Goal: Task Accomplishment & Management: Use online tool/utility

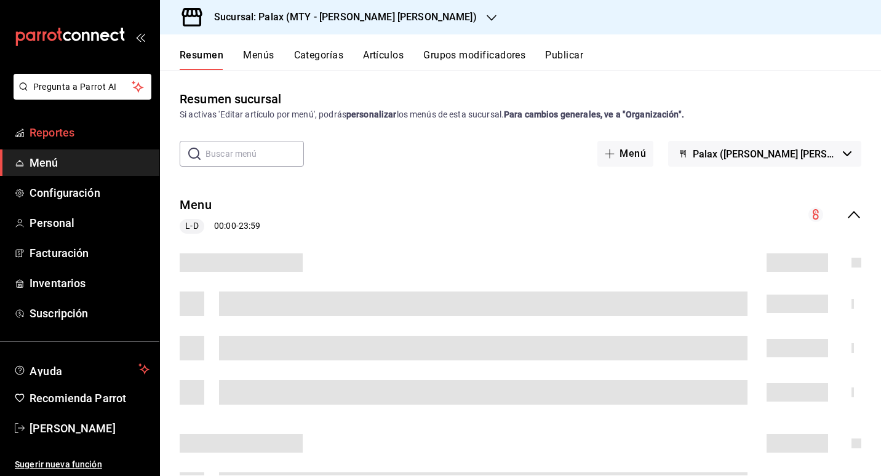
click at [60, 124] on link "Reportes" at bounding box center [79, 132] width 159 height 26
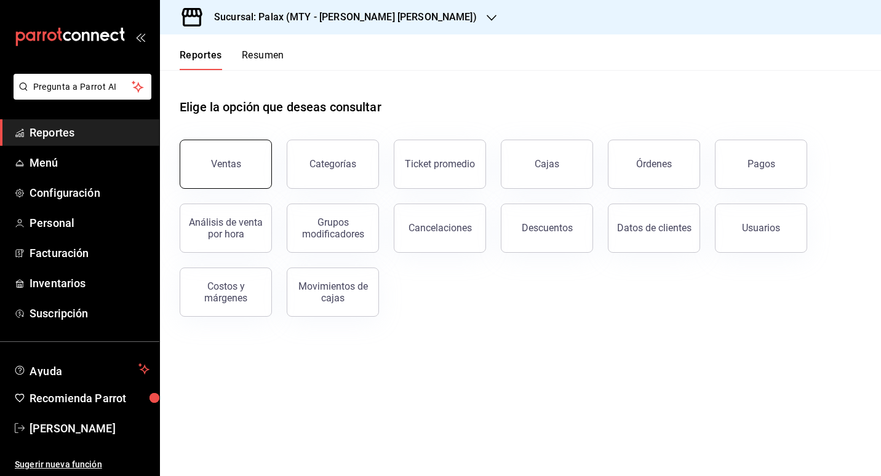
click at [231, 168] on div "Ventas" at bounding box center [226, 164] width 30 height 12
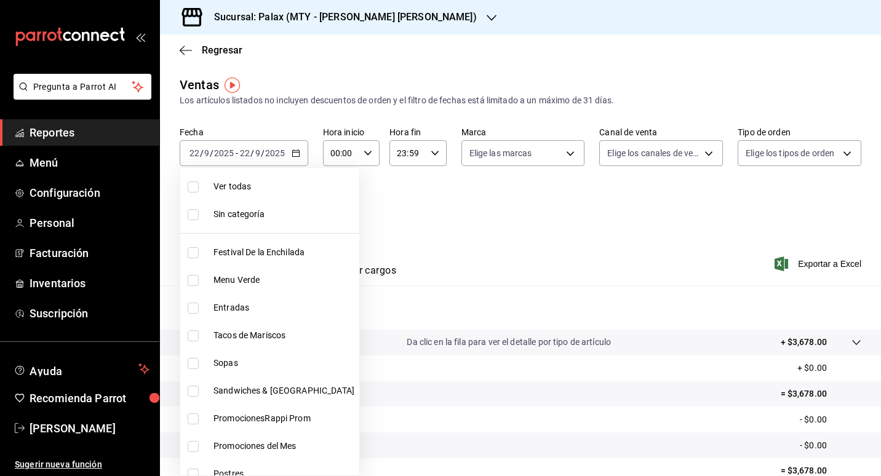
click at [297, 209] on body "Pregunta a Parrot AI Reportes Menú Configuración Personal Facturación Inventari…" at bounding box center [440, 238] width 881 height 476
click at [421, 236] on div at bounding box center [440, 238] width 881 height 476
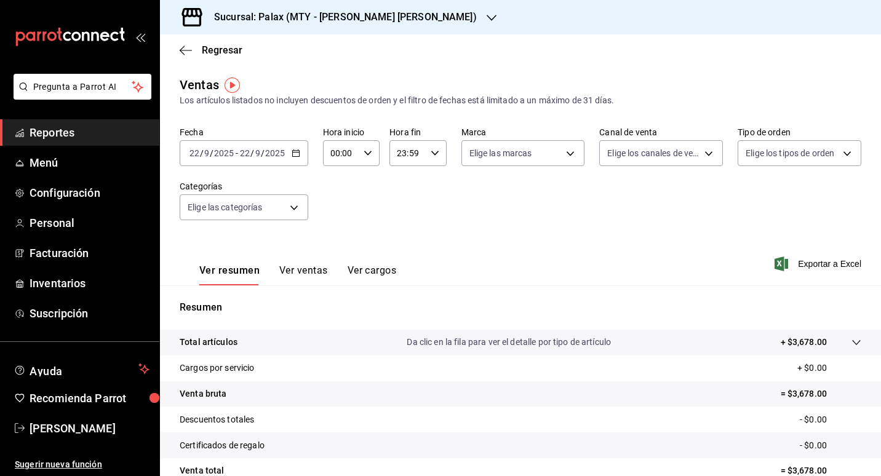
click at [297, 153] on \(Stroke\) "button" at bounding box center [295, 152] width 7 height 1
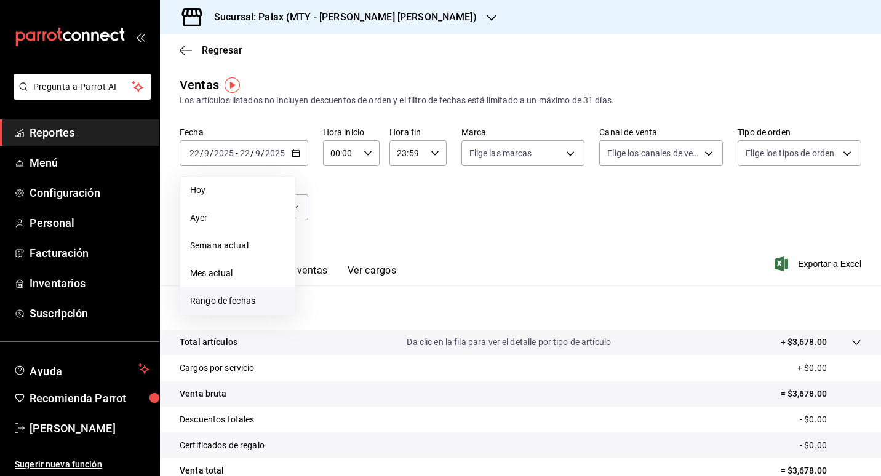
click at [236, 298] on span "Rango de fechas" at bounding box center [237, 301] width 95 height 13
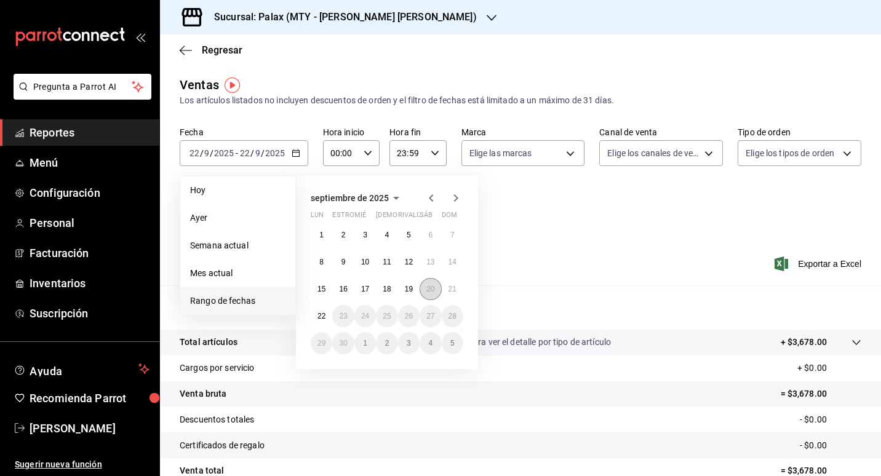
click at [436, 290] on button "20" at bounding box center [431, 289] width 22 height 22
click at [452, 290] on abbr "21" at bounding box center [452, 289] width 8 height 9
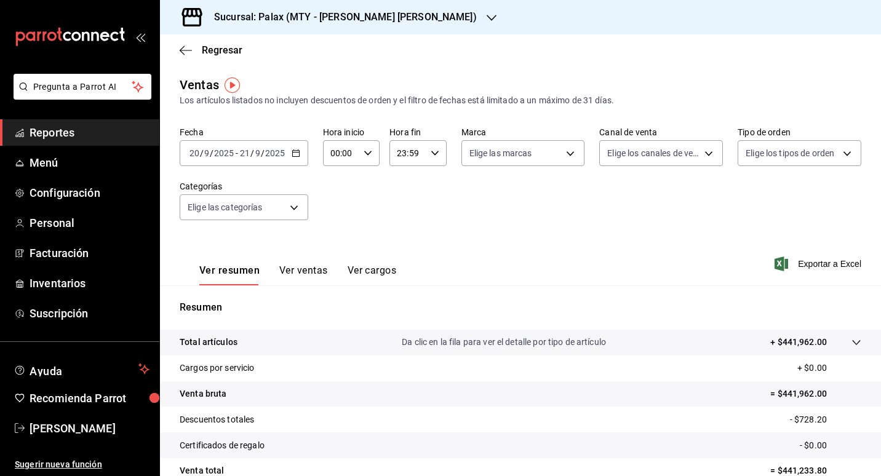
click at [508, 278] on div "Ver resumen Ver ventas Ver cargos Exportar a Excel" at bounding box center [520, 260] width 721 height 50
click at [369, 156] on icon "button" at bounding box center [368, 153] width 9 height 9
click at [337, 253] on span "23" at bounding box center [336, 254] width 9 height 10
type input "23:00"
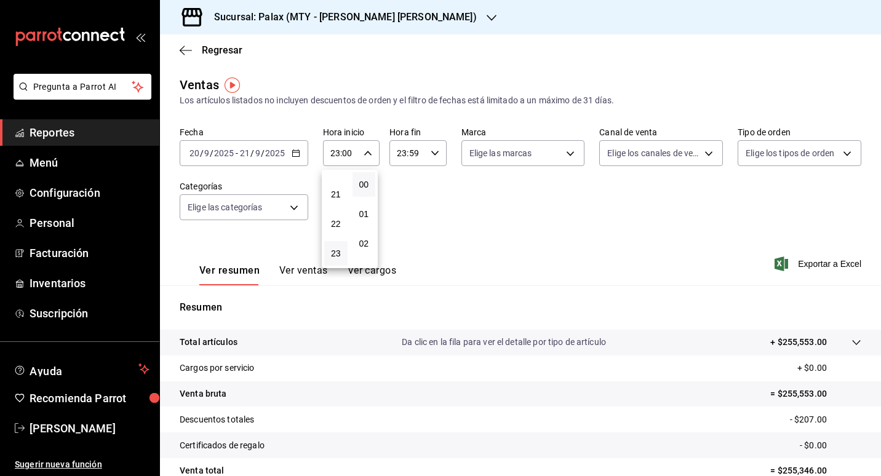
click at [453, 300] on div at bounding box center [440, 238] width 881 height 476
click at [309, 276] on button "Ver ventas" at bounding box center [303, 275] width 49 height 21
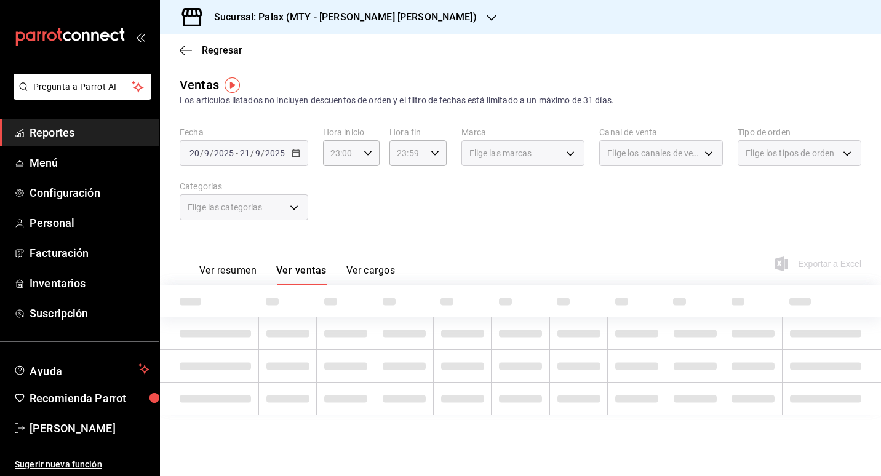
click at [293, 205] on div "Elige las categorías" at bounding box center [244, 207] width 129 height 26
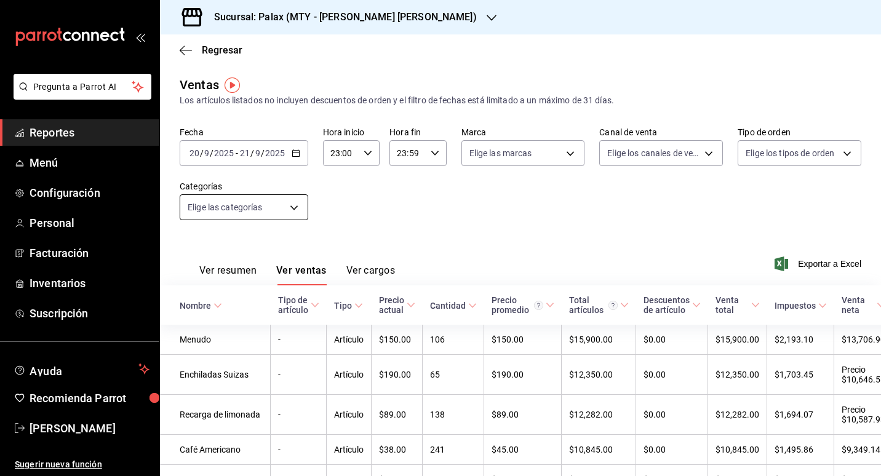
click at [297, 205] on body "Pregunta a Parrot AI Reportes Menú Configuración Personal Facturación Inventari…" at bounding box center [440, 238] width 881 height 476
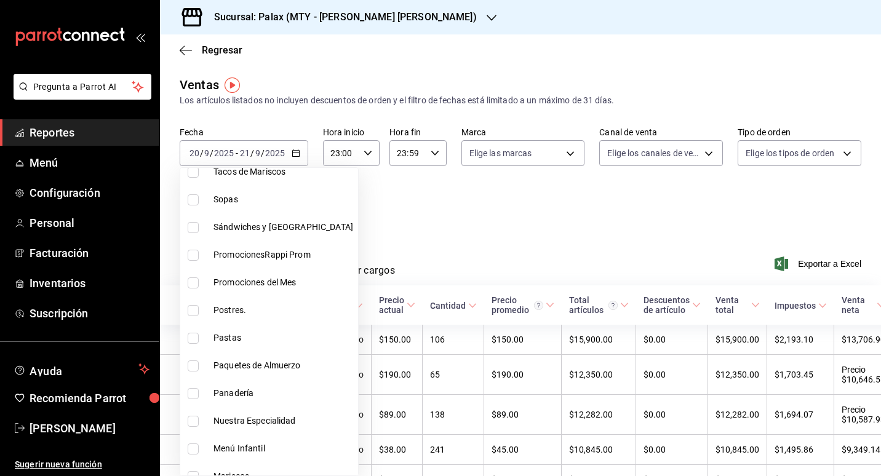
scroll to position [185, 0]
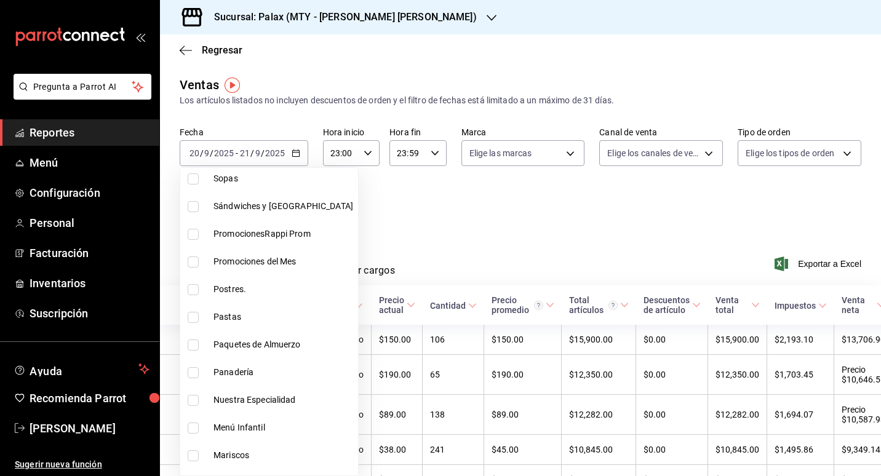
click at [218, 297] on li "Postres." at bounding box center [269, 290] width 178 height 28
type input "8a89bad2-26e7-4c95-8a00-bc9541a17c6a"
checkbox input "true"
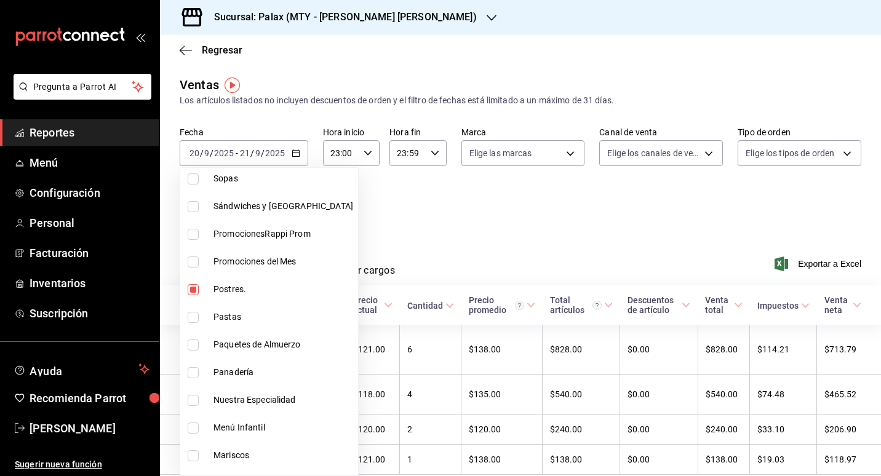
click at [221, 374] on span "Panadería" at bounding box center [283, 372] width 140 height 13
type input "8a89bad2-26e7-4c95-8a00-bc9541a17c6a,1ceab72d-41dd-42cd-99a7-d415d46efd3f"
checkbox input "true"
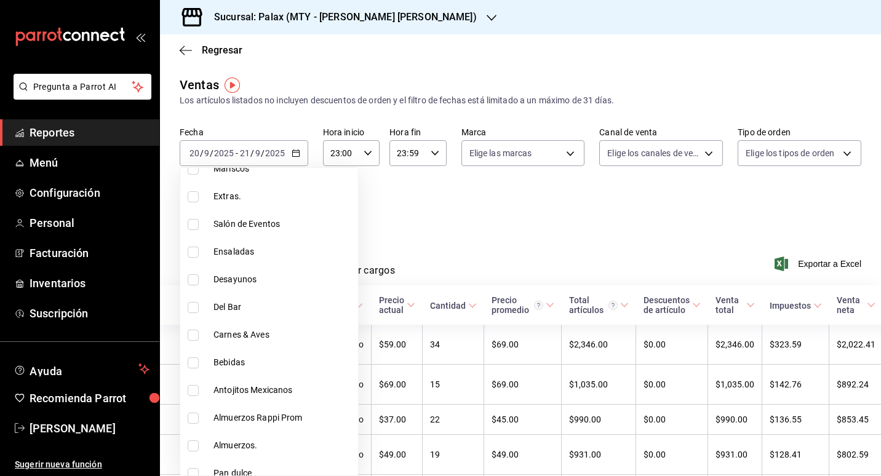
scroll to position [492, 0]
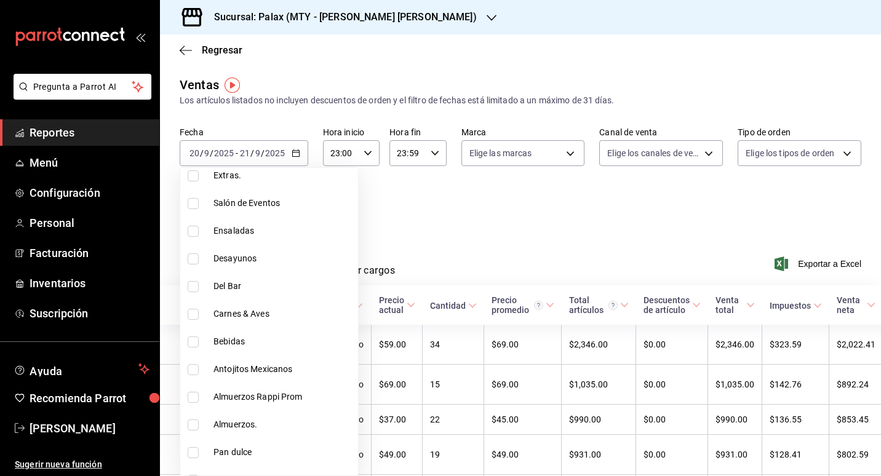
click at [244, 447] on span "Pan dulce" at bounding box center [283, 452] width 140 height 13
type input "8a89bad2-26e7-4c95-8a00-bc9541a17c6a,1ceab72d-41dd-42cd-99a7-d415d46efd3f,feec2…"
checkbox input "true"
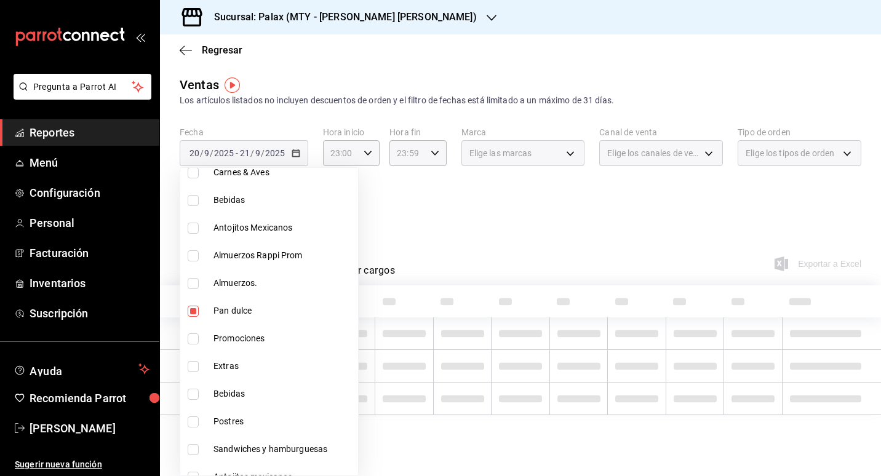
scroll to position [677, 0]
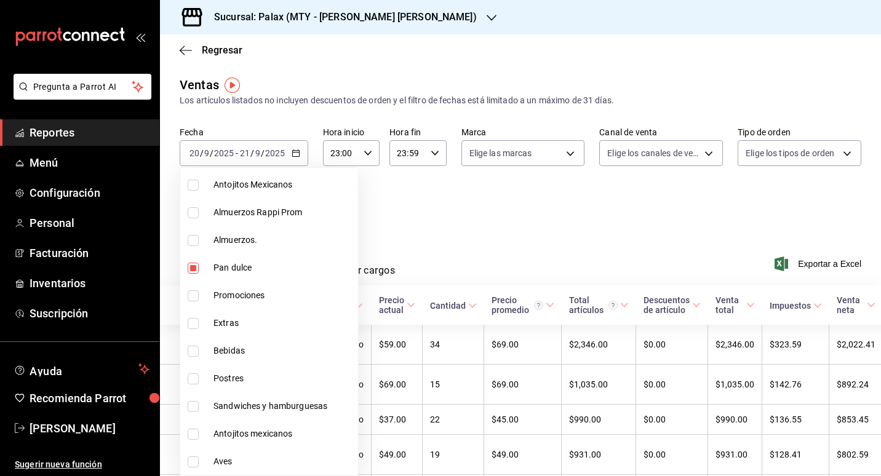
click at [245, 386] on li "Postres" at bounding box center [269, 379] width 178 height 28
type input "8a89bad2-26e7-4c95-8a00-bc9541a17c6a,1ceab72d-41dd-42cd-99a7-d415d46efd3f,feec2…"
checkbox input "true"
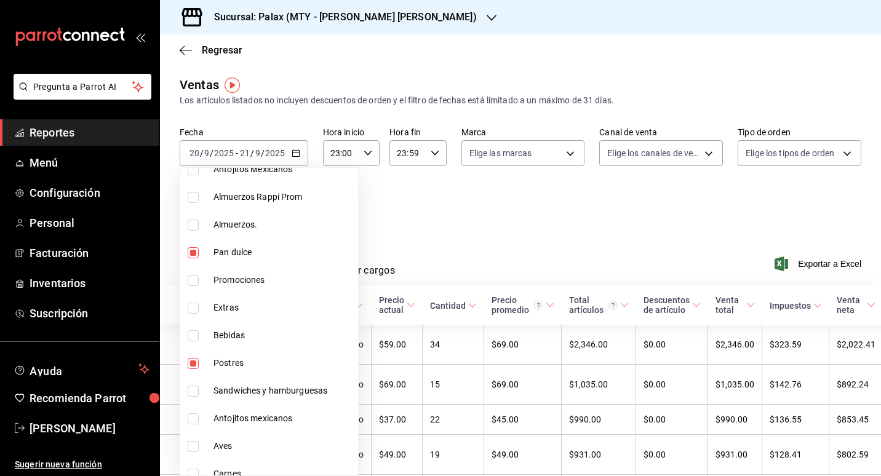
scroll to position [569, 0]
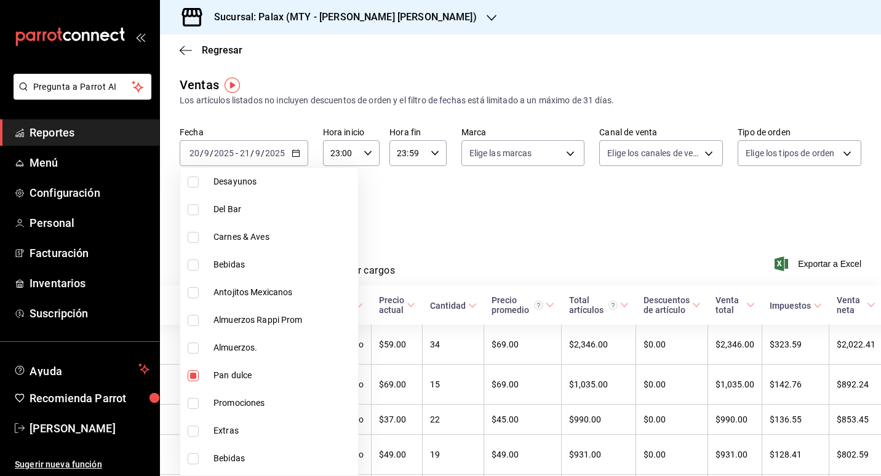
click at [530, 213] on div at bounding box center [440, 238] width 881 height 476
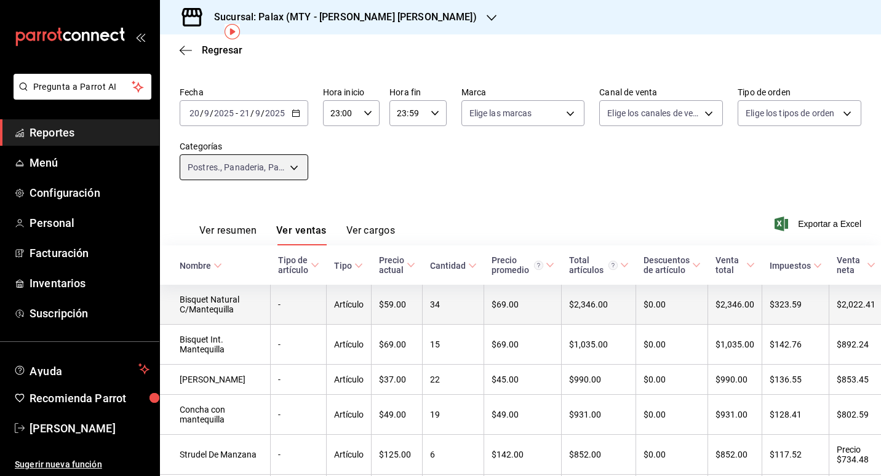
scroll to position [62, 0]
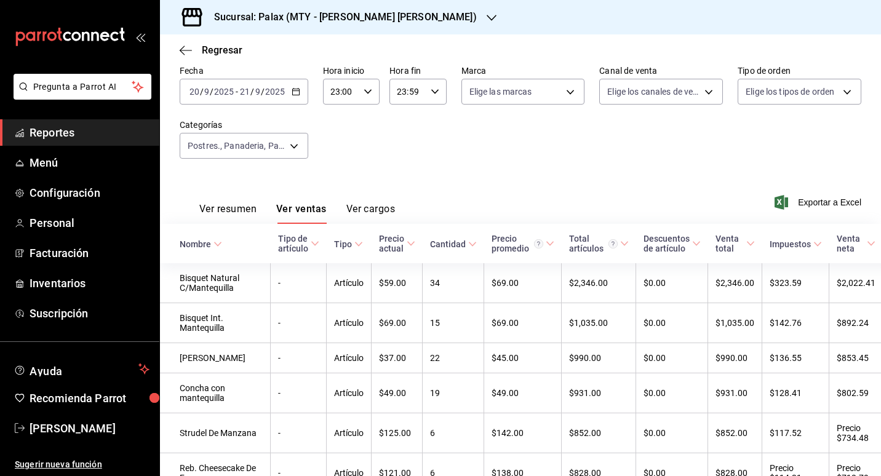
click at [389, 20] on div "Sucursal: Palax (MTY - [PERSON_NAME] [PERSON_NAME])" at bounding box center [336, 17] width 332 height 34
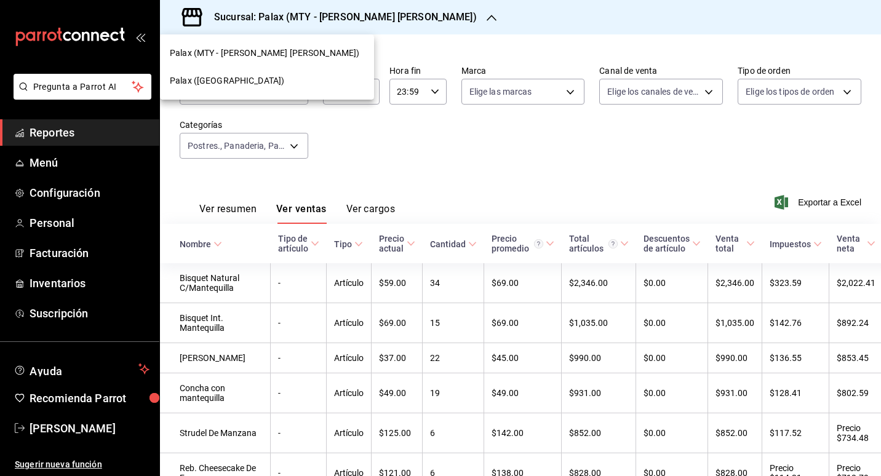
click at [215, 94] on div "Palax ([GEOGRAPHIC_DATA])" at bounding box center [267, 81] width 214 height 28
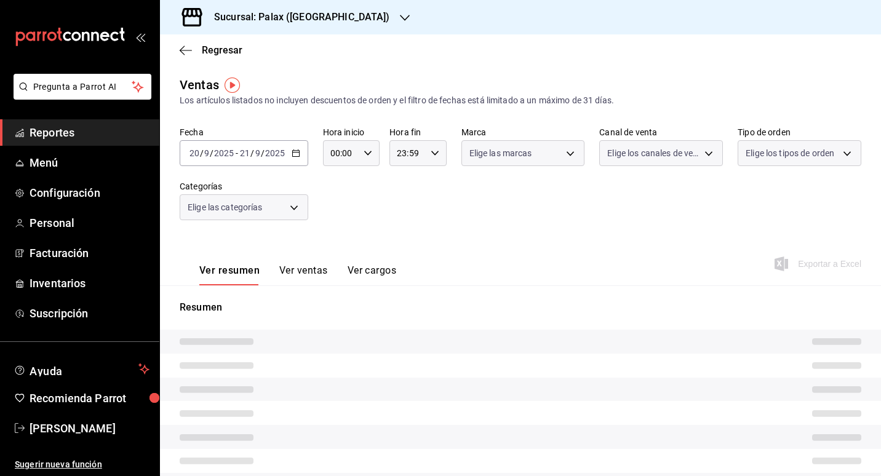
type input "23:00"
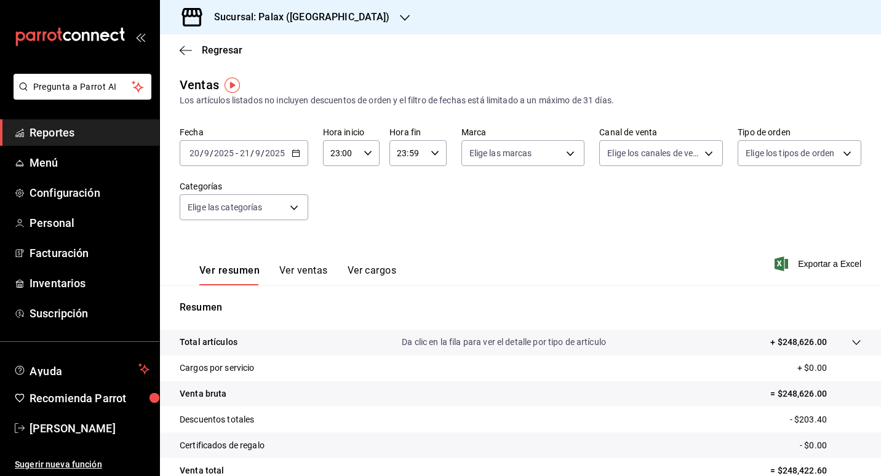
click at [310, 275] on button "Ver ventas" at bounding box center [303, 275] width 49 height 21
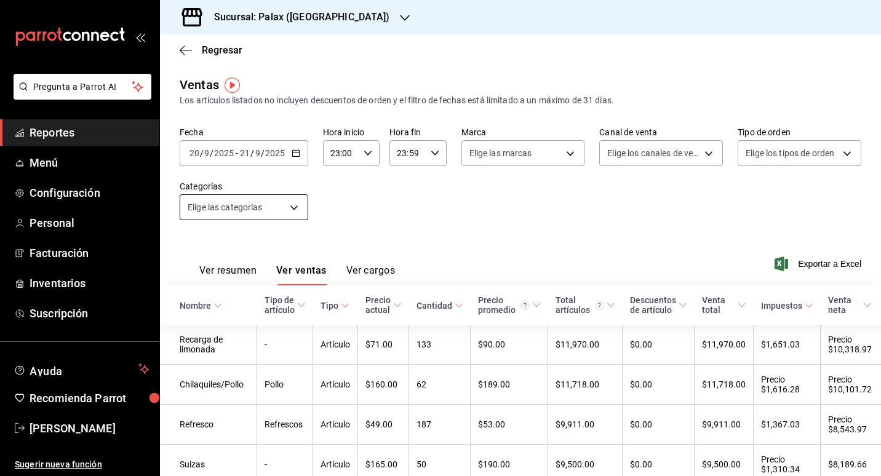
click at [287, 206] on body "Pregunta a Parrot AI Reportes Menú Configuración Personal Facturación Inventari…" at bounding box center [440, 238] width 881 height 476
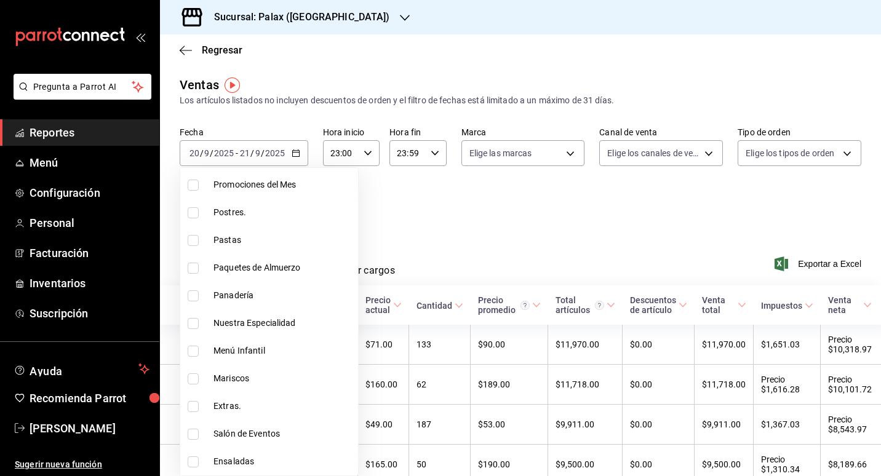
scroll to position [185, 0]
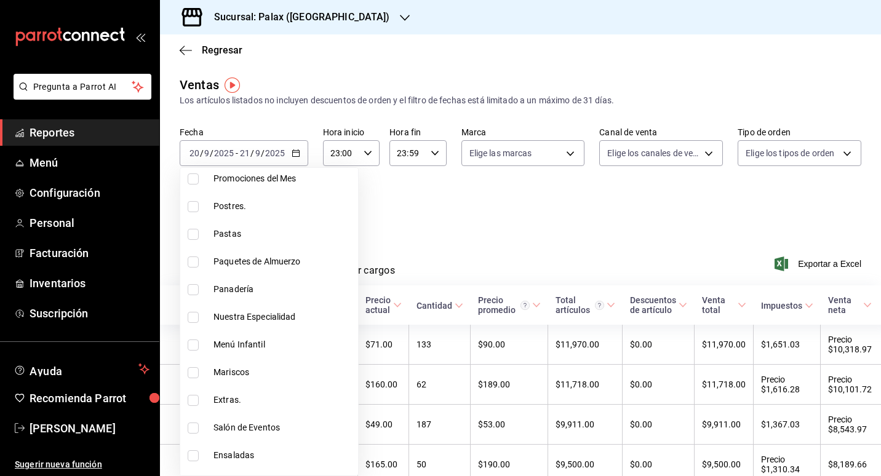
click at [241, 202] on span "Postres." at bounding box center [283, 206] width 140 height 13
type input "5f074bd3-619d-4e10-94fa-620713841d38"
checkbox input "true"
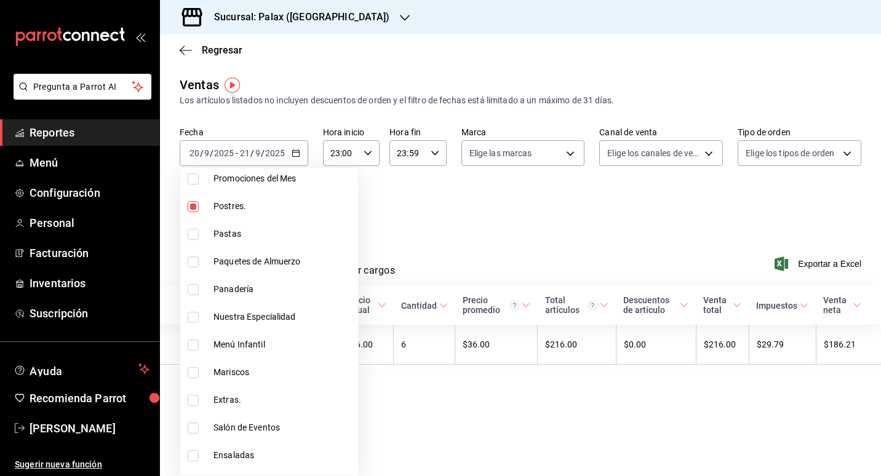
click at [236, 288] on span "Panadería" at bounding box center [283, 289] width 140 height 13
type input "5f074bd3-619d-4e10-94fa-620713841d38,90d14028-a2c9-4fb8-b762-41d9ea373592"
checkbox input "true"
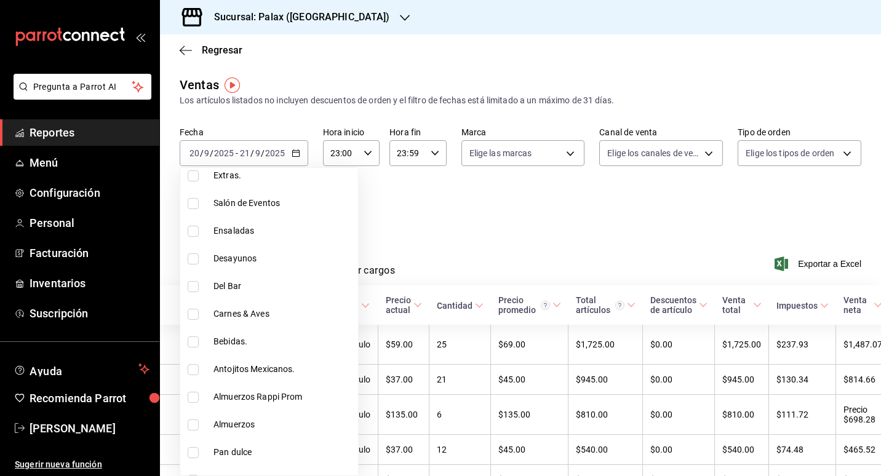
scroll to position [431, 0]
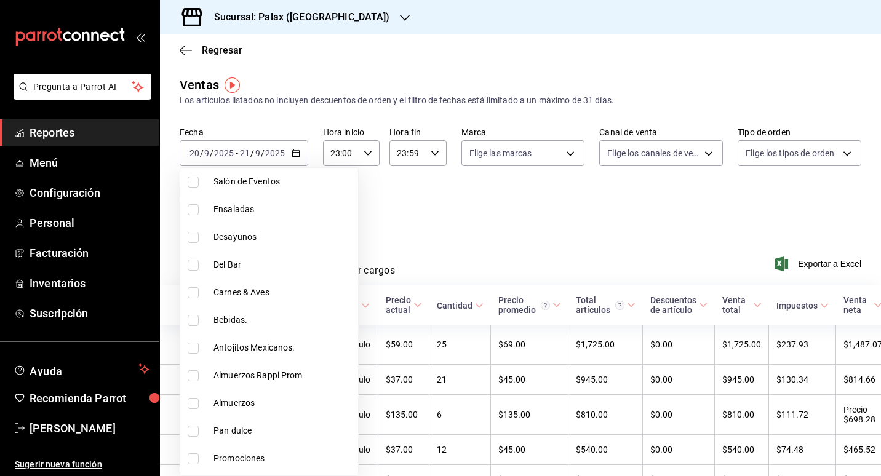
click at [239, 436] on span "Pan dulce" at bounding box center [283, 430] width 140 height 13
type input "5f074bd3-619d-4e10-94fa-620713841d38,90d14028-a2c9-4fb8-b762-41d9ea373592,a0032…"
checkbox input "true"
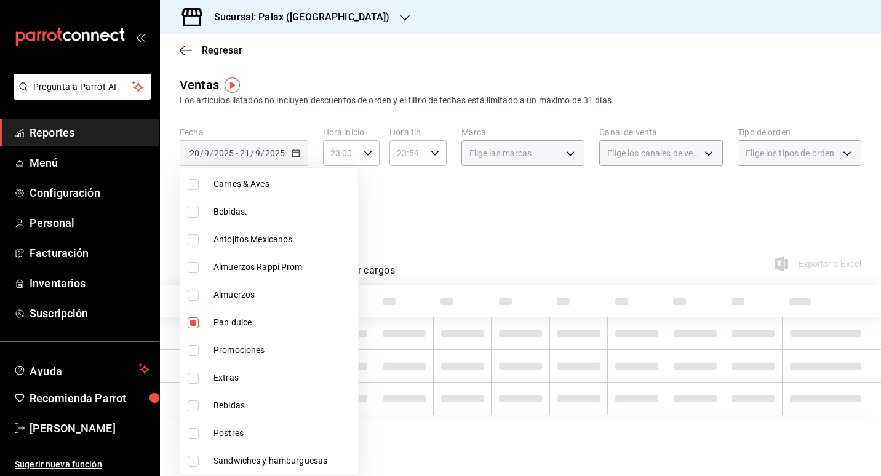
scroll to position [554, 0]
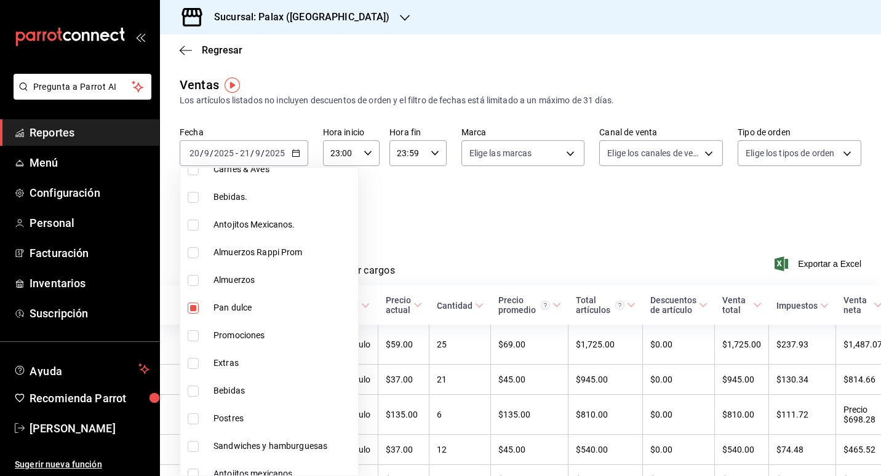
click at [236, 416] on span "Postres" at bounding box center [283, 418] width 140 height 13
type input "5f074bd3-619d-4e10-94fa-620713841d38,90d14028-a2c9-4fb8-b762-41d9ea373592,a0032…"
checkbox input "true"
click at [516, 209] on div at bounding box center [440, 238] width 881 height 476
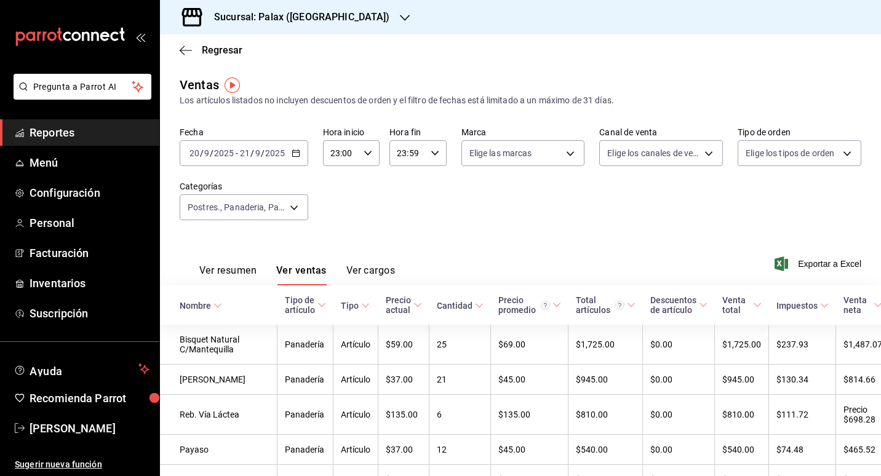
click at [293, 158] on div "[DATE] [DATE] - [DATE] [DATE]" at bounding box center [244, 153] width 129 height 26
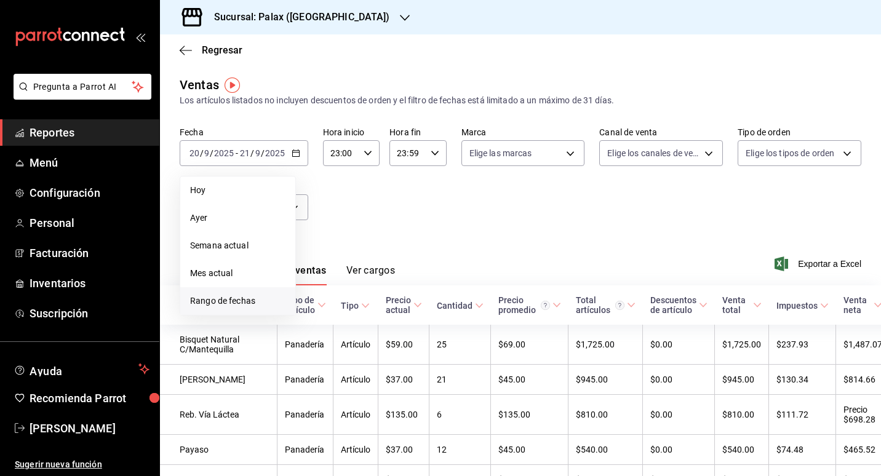
click at [212, 294] on li "Rango de fechas" at bounding box center [237, 301] width 115 height 28
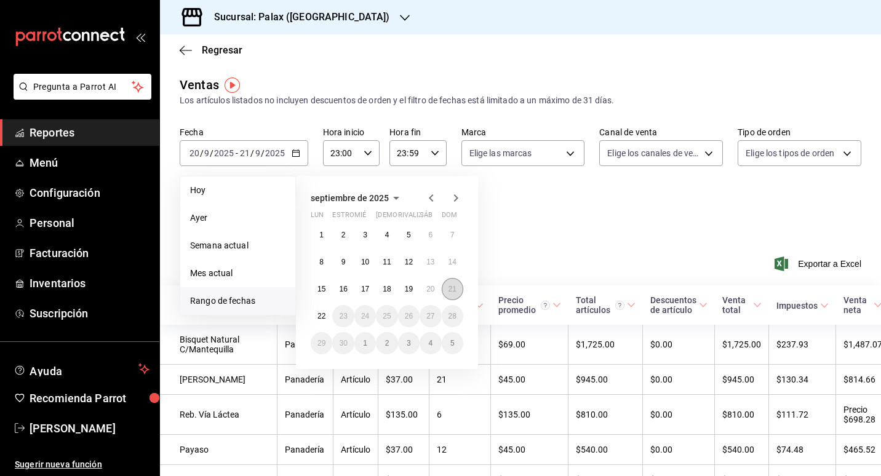
click at [458, 291] on button "21" at bounding box center [453, 289] width 22 height 22
click at [316, 317] on button "22" at bounding box center [322, 316] width 22 height 22
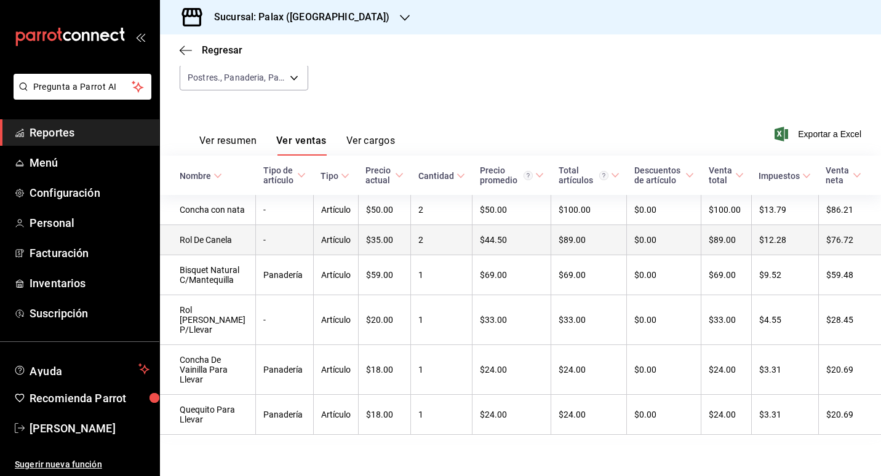
scroll to position [141, 0]
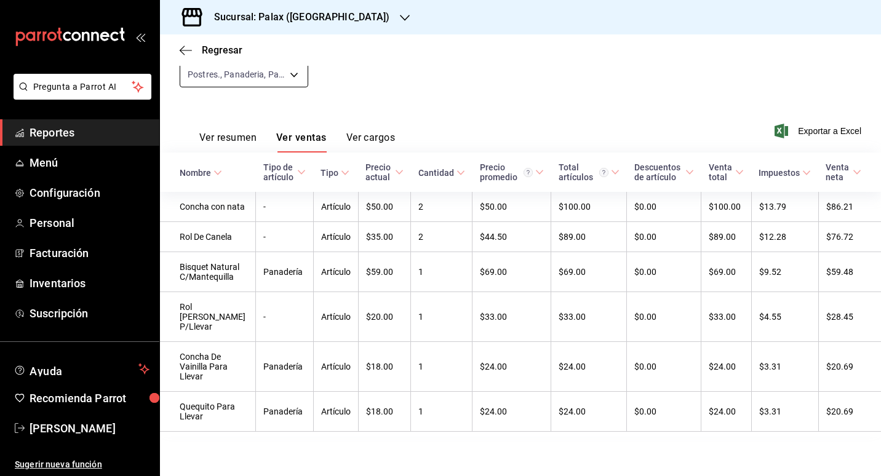
click at [287, 71] on body "Pregunta a Parrot AI Reportes Menú Configuración Personal Facturación Inventari…" at bounding box center [440, 238] width 881 height 476
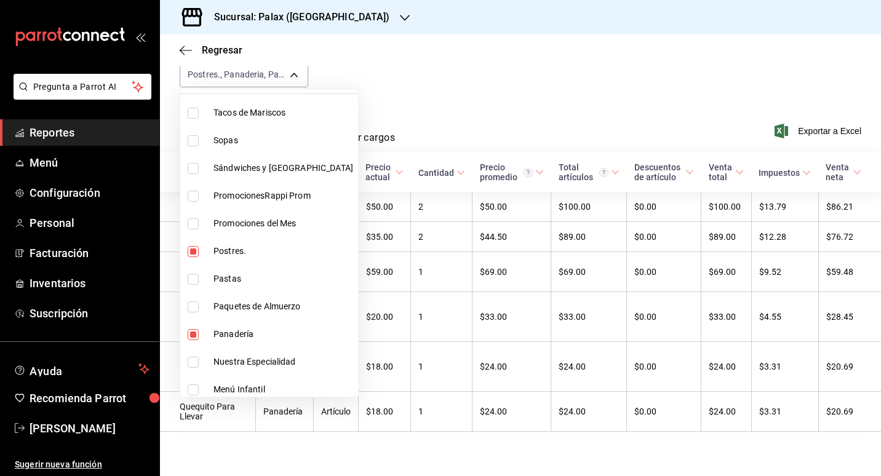
scroll to position [62, 0]
click at [219, 253] on span "Postres." at bounding box center [283, 250] width 140 height 13
type input "90d14028-a2c9-4fb8-b762-41d9ea373592,a0032ace-f936-4bce-ae72-52a9a3fd0e48,4f2f0…"
checkbox input "false"
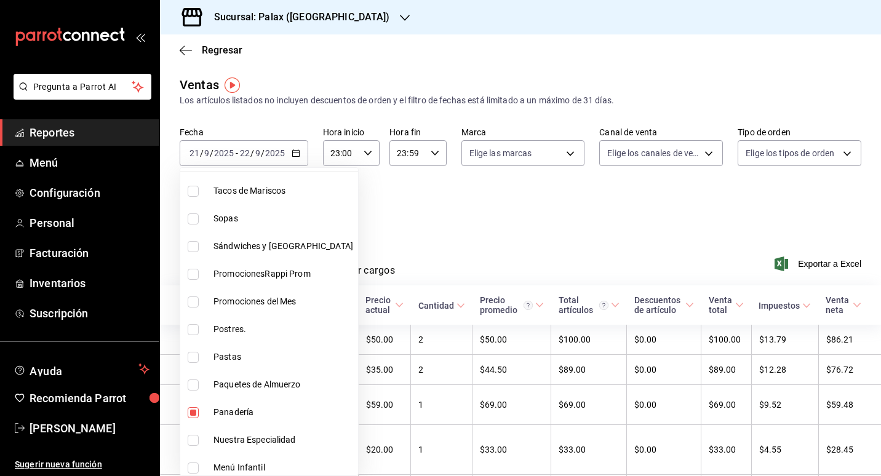
click at [228, 404] on li "Panadería" at bounding box center [269, 413] width 178 height 28
type input "a0032ace-f936-4bce-ae72-52a9a3fd0e48,4f2f0c23-db3d-4db8-ae30-dd709ccfaad2"
checkbox input "false"
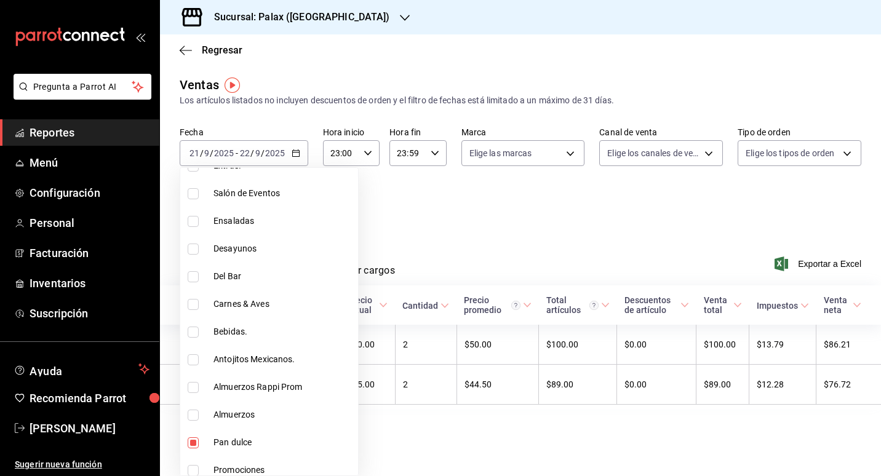
scroll to position [431, 0]
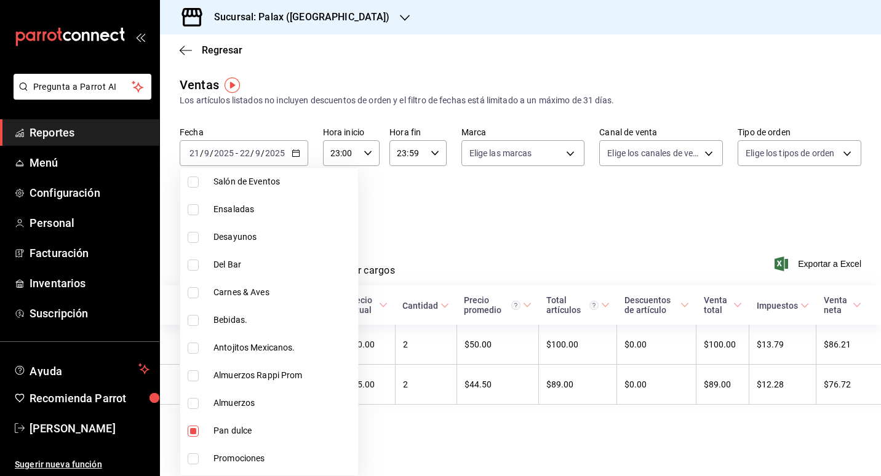
click at [229, 433] on span "Pan dulce" at bounding box center [283, 430] width 140 height 13
type input "4f2f0c23-db3d-4db8-ae30-dd709ccfaad2"
checkbox input "false"
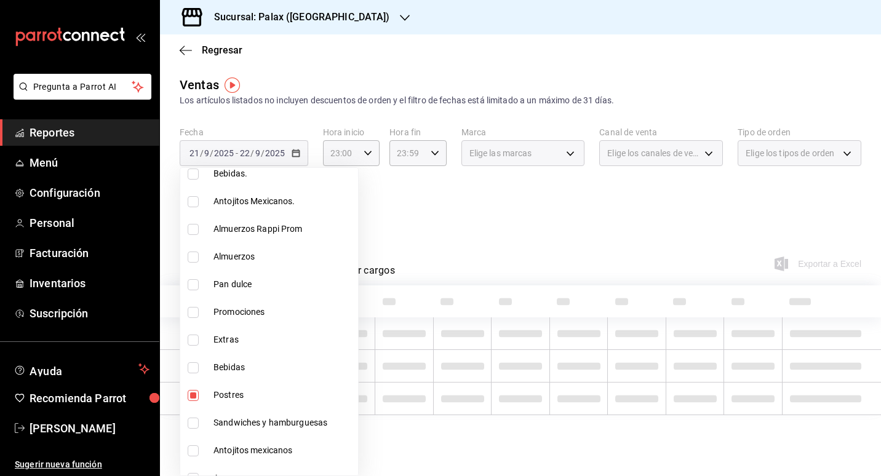
scroll to position [615, 0]
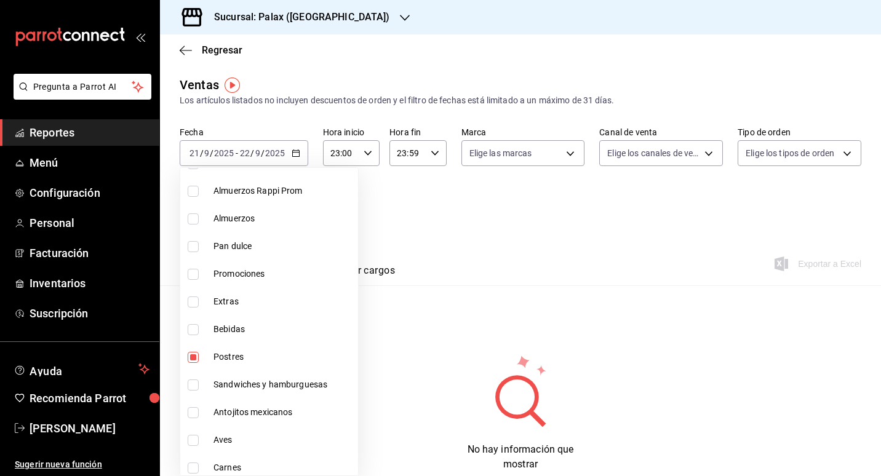
click at [233, 363] on span "Postres" at bounding box center [283, 357] width 140 height 13
checkbox input "false"
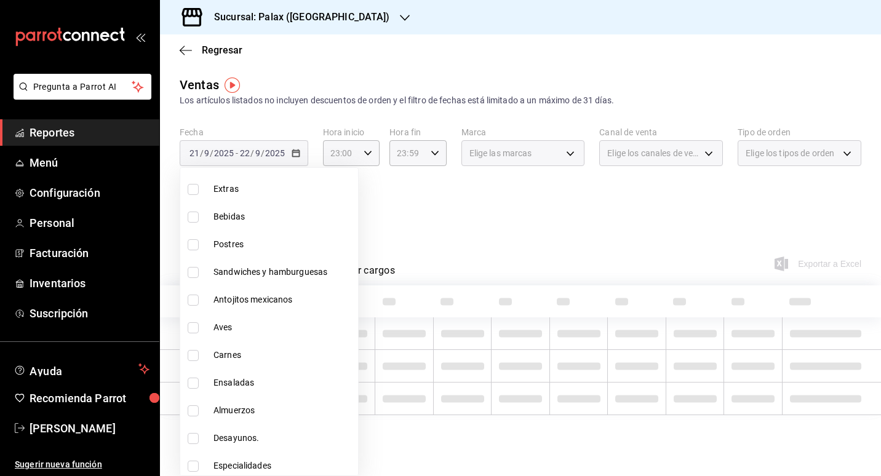
scroll to position [732, 0]
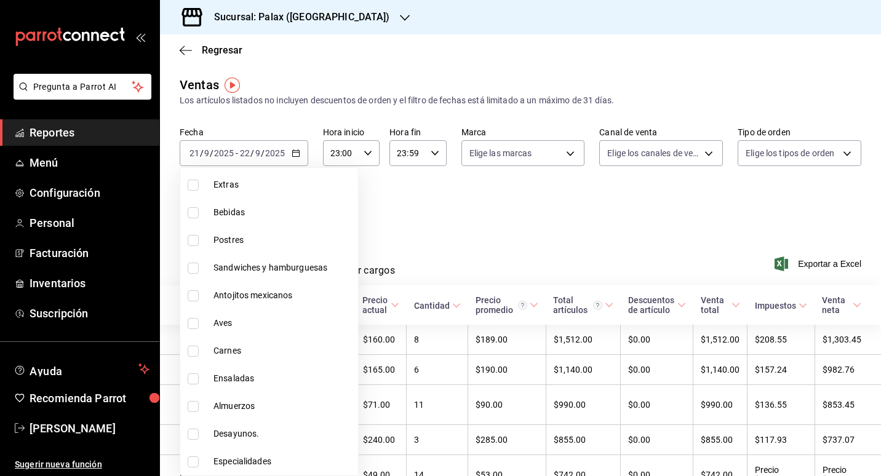
click at [237, 216] on span "Bebidas" at bounding box center [283, 212] width 140 height 13
type input "298ad22d-d191-4db8-803f-5c79ba81ed50"
checkbox input "true"
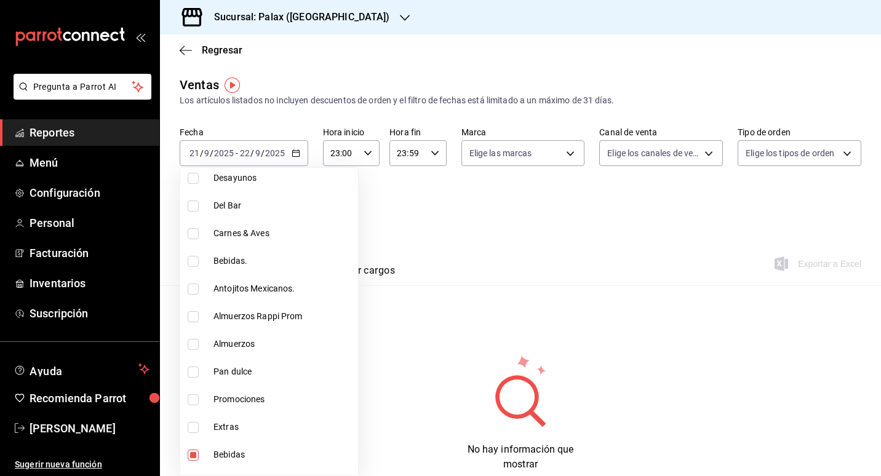
scroll to position [486, 0]
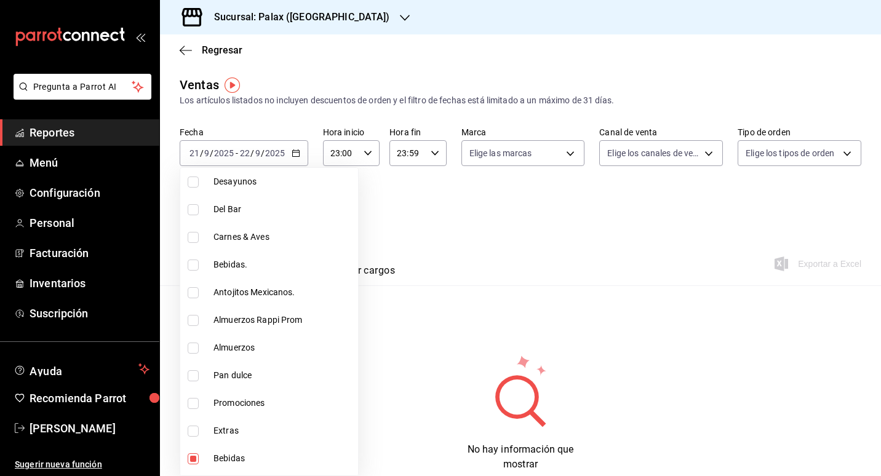
click at [233, 261] on span "Bebidas." at bounding box center [283, 264] width 140 height 13
type input "298ad22d-d191-4db8-803f-5c79ba81ed50,4b82141e-e12f-4992-9202-ab169af21a46"
checkbox input "true"
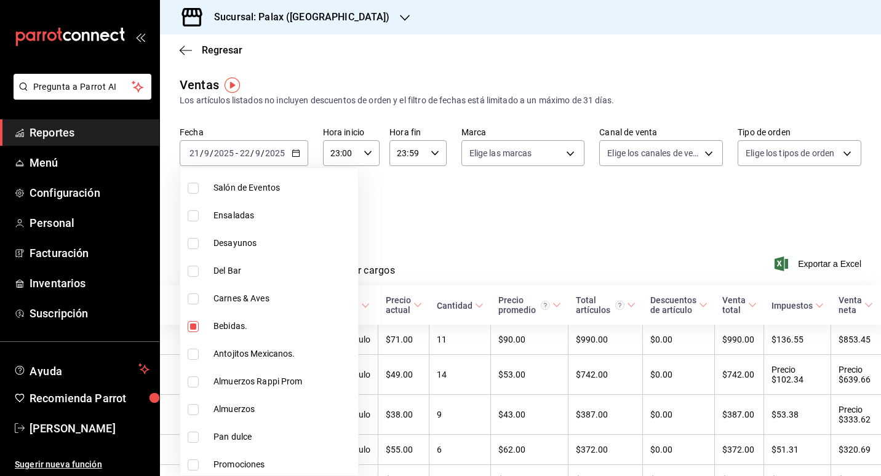
click at [233, 270] on span "Del Bar" at bounding box center [283, 271] width 140 height 13
type input "298ad22d-d191-4db8-803f-5c79ba81ed50,4b82141e-e12f-4992-9202-ab169af21a46,e5fa1…"
checkbox input "true"
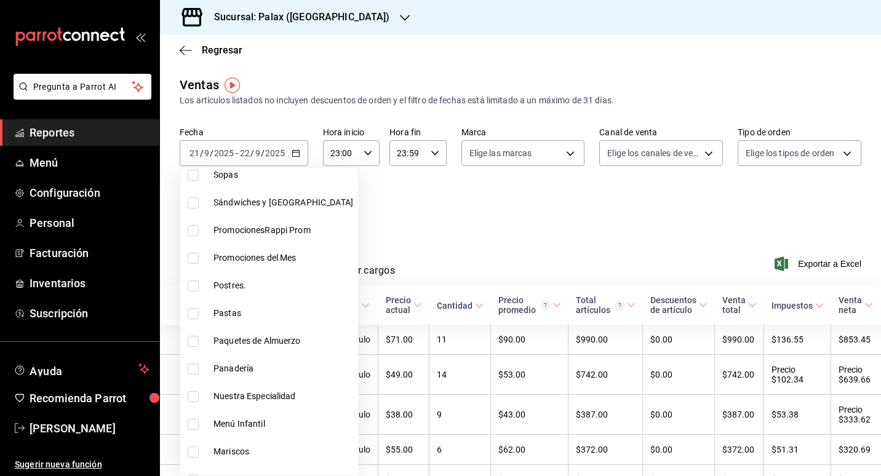
scroll to position [55, 0]
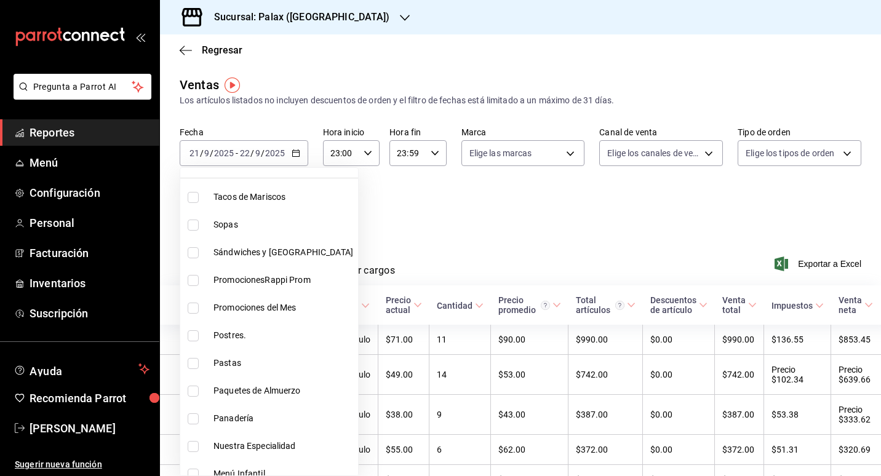
click at [413, 244] on div at bounding box center [440, 238] width 881 height 476
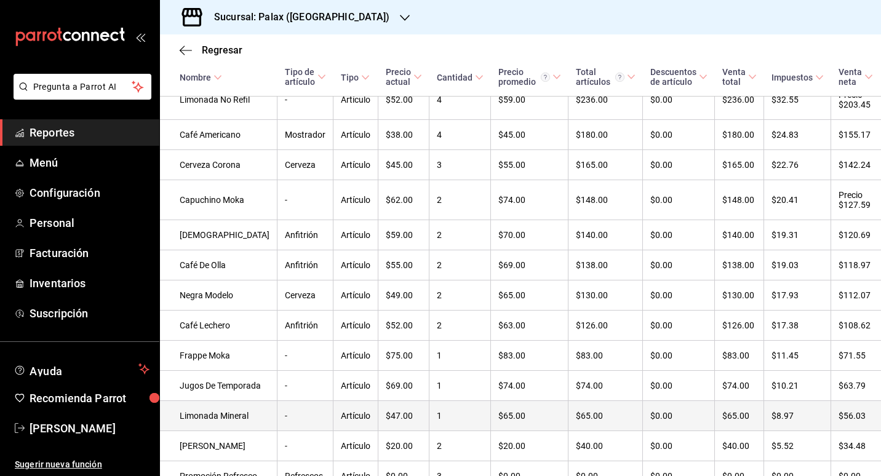
scroll to position [432, 0]
